Goal: Obtain resource: Download file/media

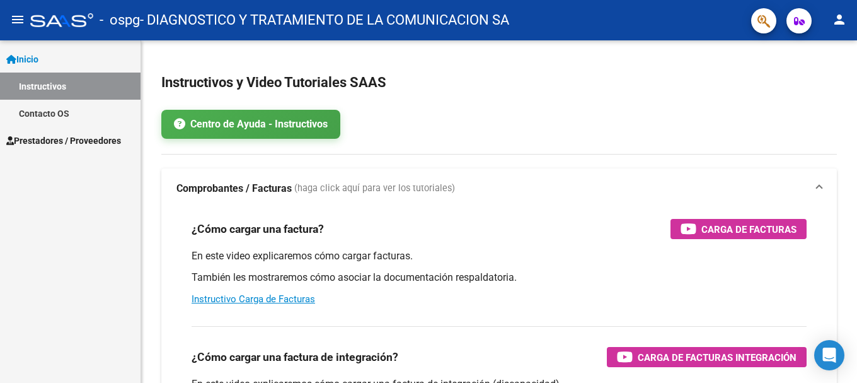
click at [50, 134] on span "Prestadores / Proveedores" at bounding box center [63, 141] width 115 height 14
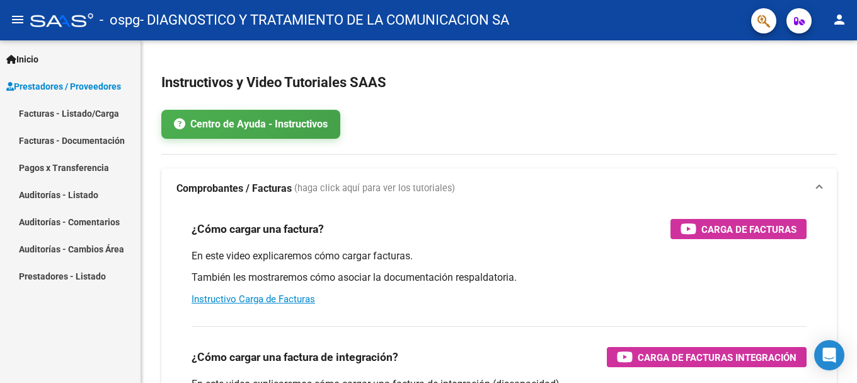
click at [55, 118] on link "Facturas - Listado/Carga" at bounding box center [70, 113] width 141 height 27
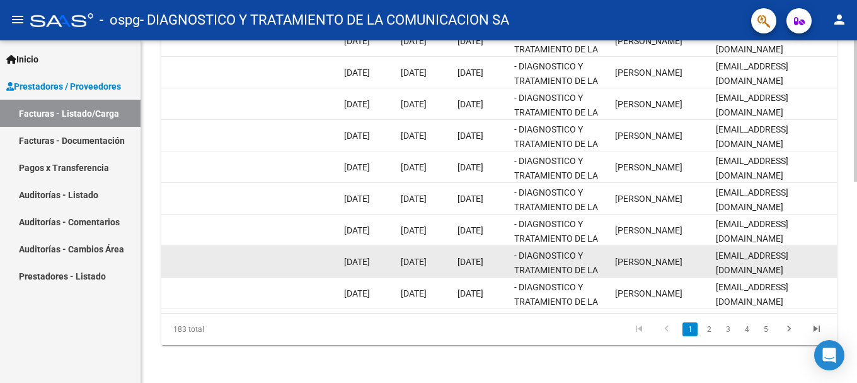
scroll to position [489, 0]
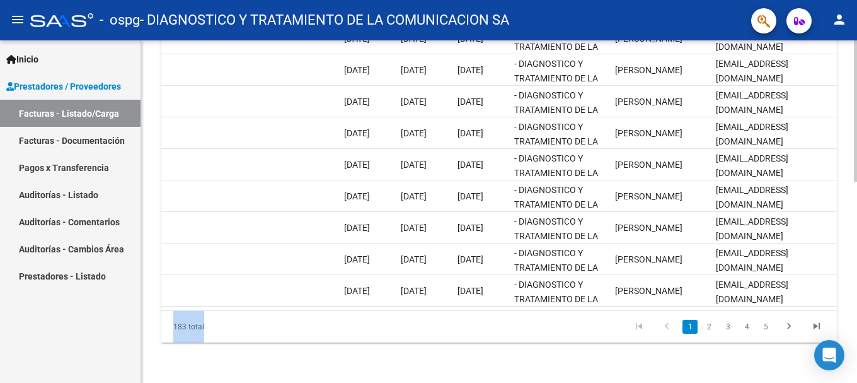
drag, startPoint x: 714, startPoint y: 310, endPoint x: 570, endPoint y: 318, distance: 144.6
click at [570, 318] on div "ID CAE Facturado x Orden De Area Razón Social CPBT Monto Fecha Cpbt Días desde …" at bounding box center [499, 143] width 676 height 397
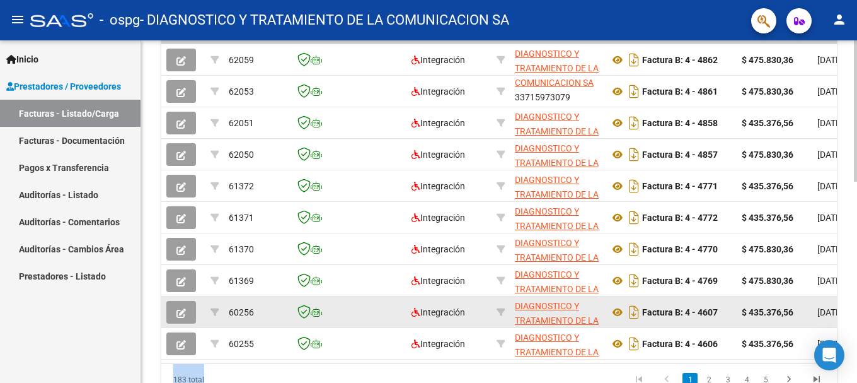
scroll to position [300, 0]
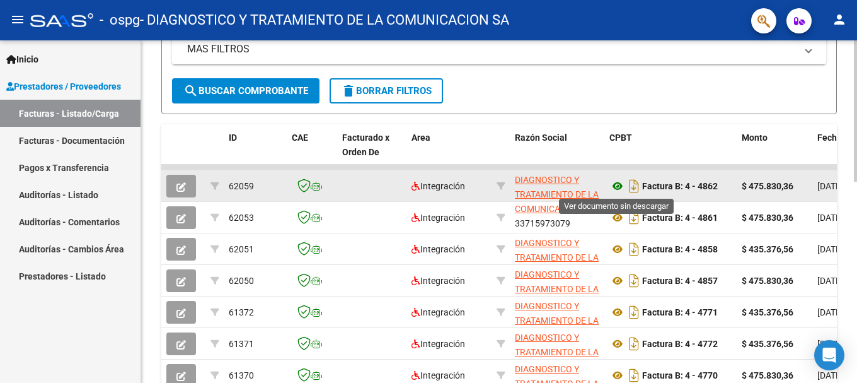
click at [617, 182] on icon at bounding box center [617, 185] width 16 height 15
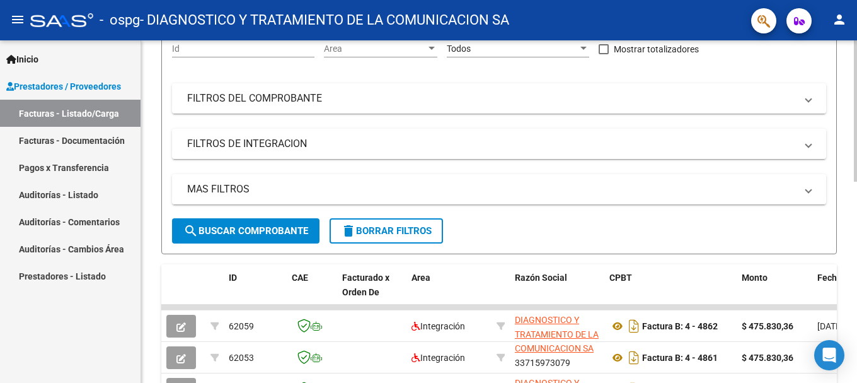
scroll to position [189, 0]
